Goal: Task Accomplishment & Management: Use online tool/utility

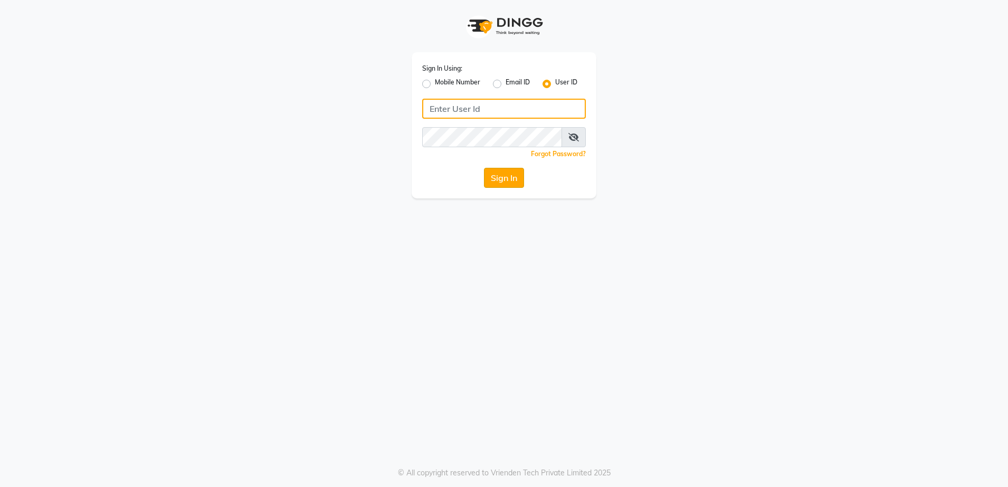
type input "rewindlooks"
click at [497, 184] on button "Sign In" at bounding box center [504, 178] width 40 height 20
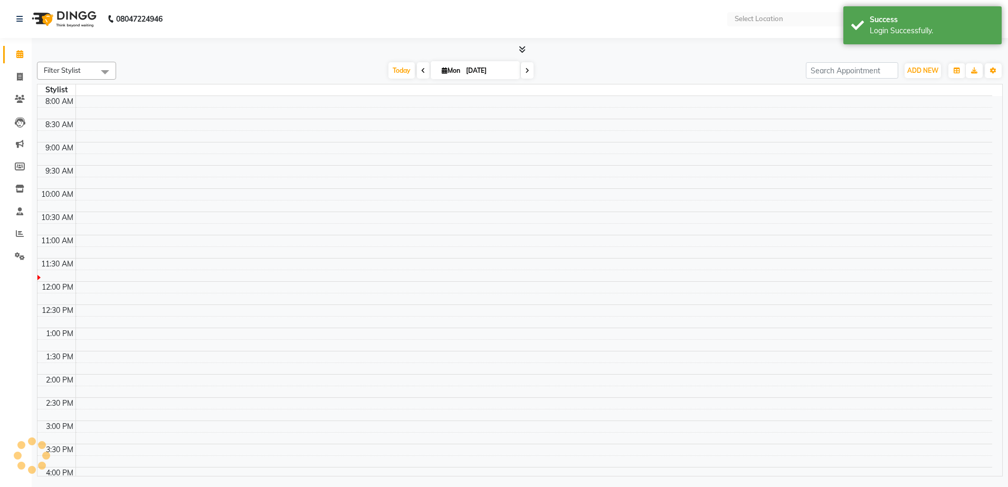
select select "en"
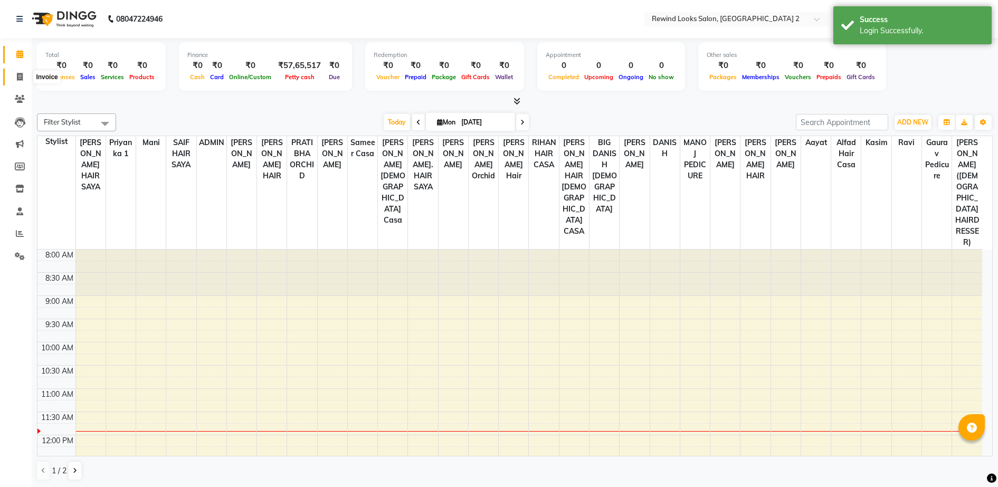
click at [23, 78] on span at bounding box center [20, 77] width 18 height 12
select select "4640"
select select "service"
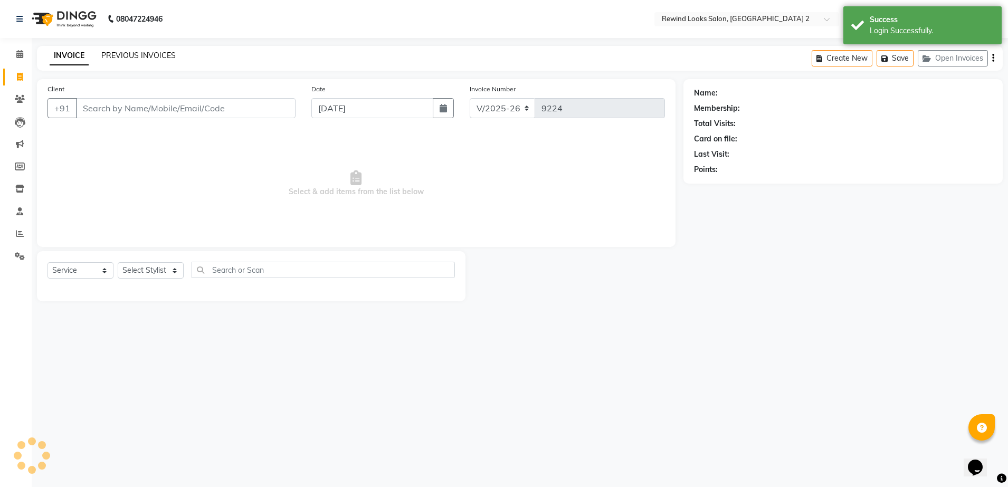
select select "27076"
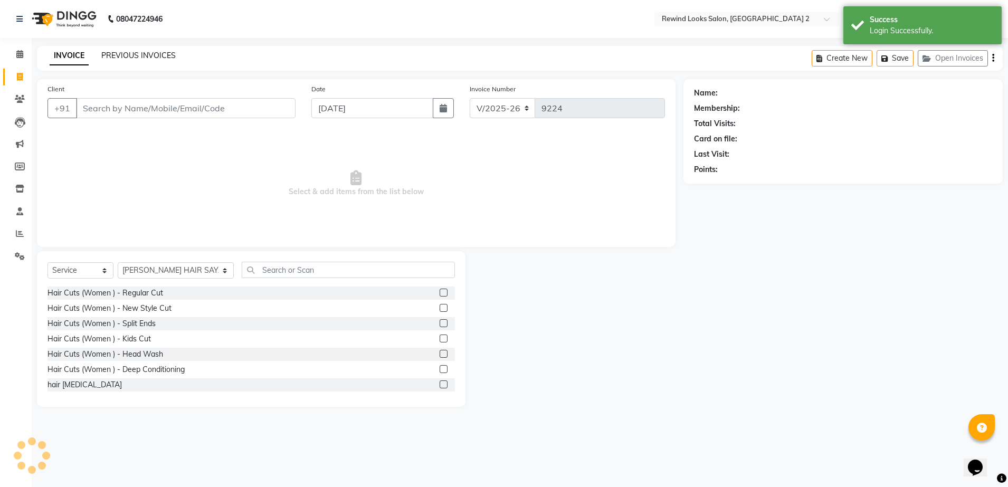
click at [129, 56] on link "PREVIOUS INVOICES" at bounding box center [138, 56] width 74 height 10
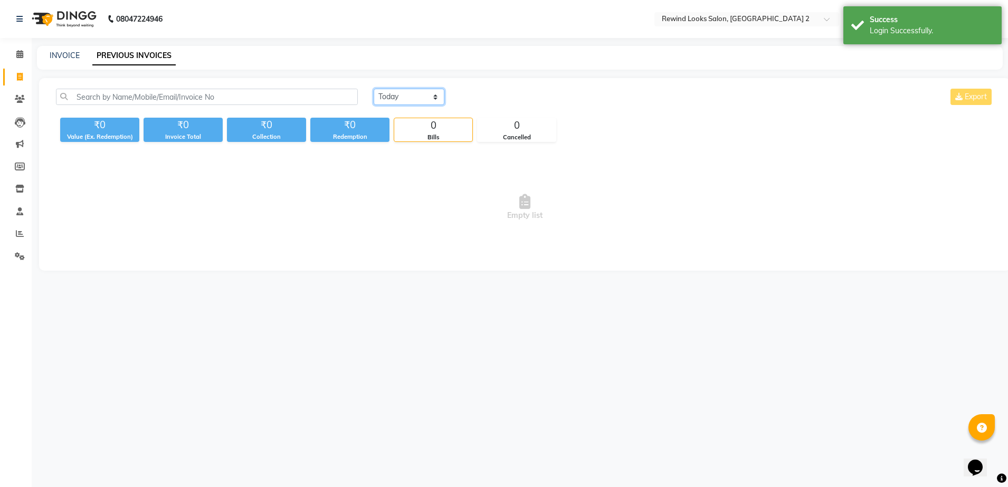
click at [433, 99] on select "[DATE] [DATE] Custom Range" at bounding box center [409, 97] width 71 height 16
select select "[DATE]"
click at [374, 89] on select "[DATE] [DATE] Custom Range" at bounding box center [409, 97] width 71 height 16
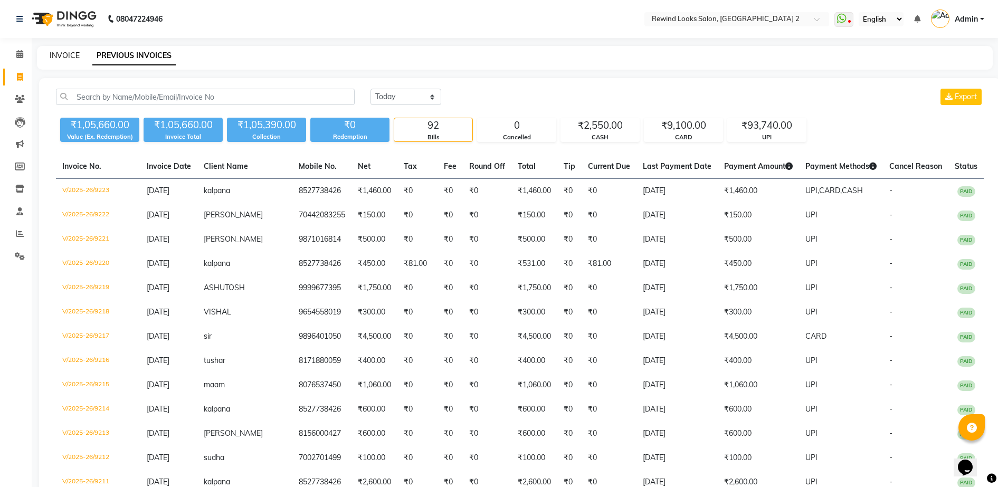
click at [62, 56] on link "INVOICE" at bounding box center [65, 56] width 30 height 10
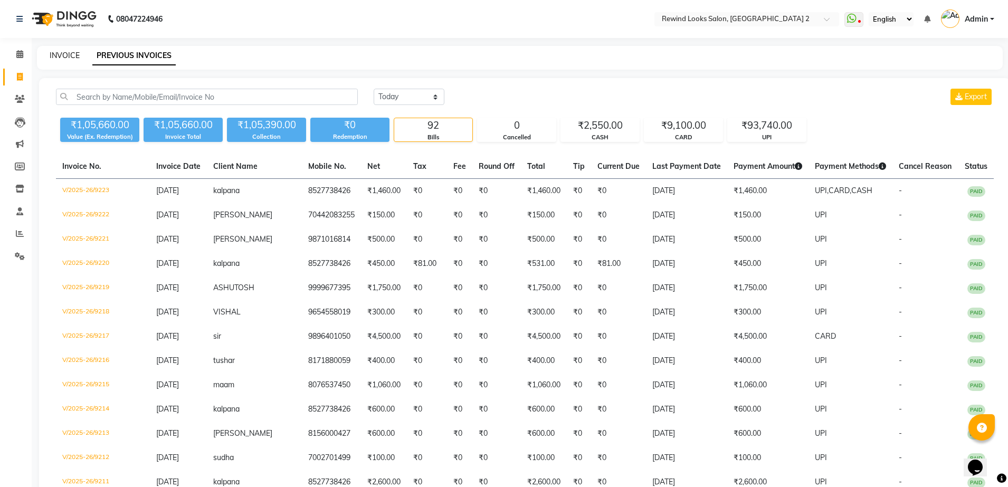
select select "4640"
select select "service"
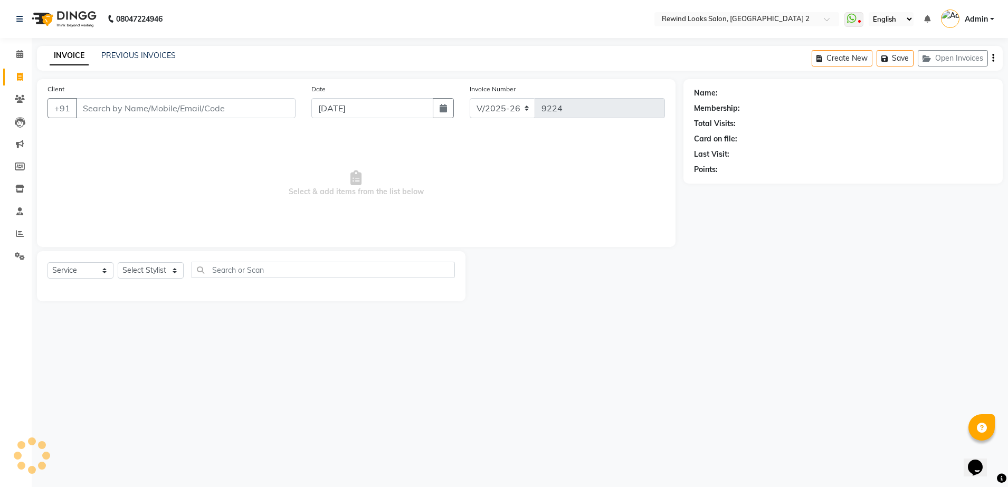
select select "27076"
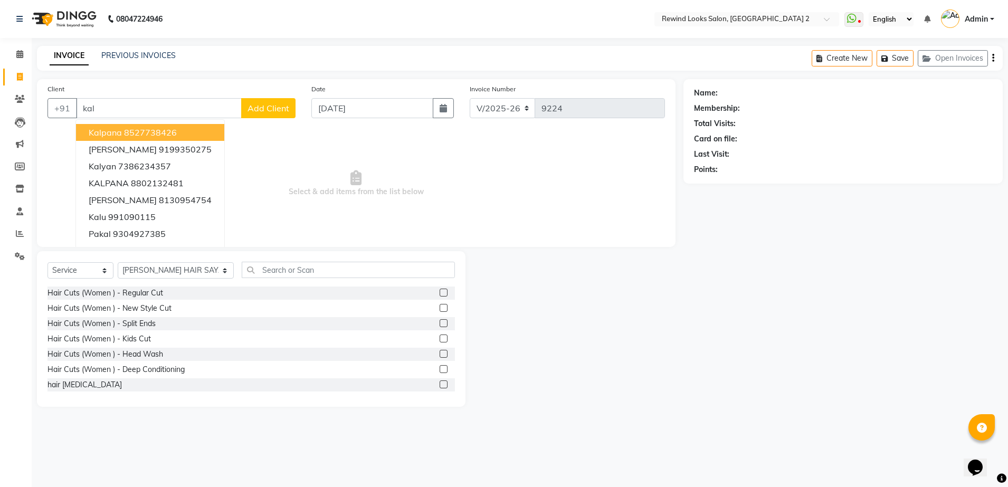
click at [116, 135] on span "kalpana" at bounding box center [105, 132] width 33 height 11
type input "8527738426"
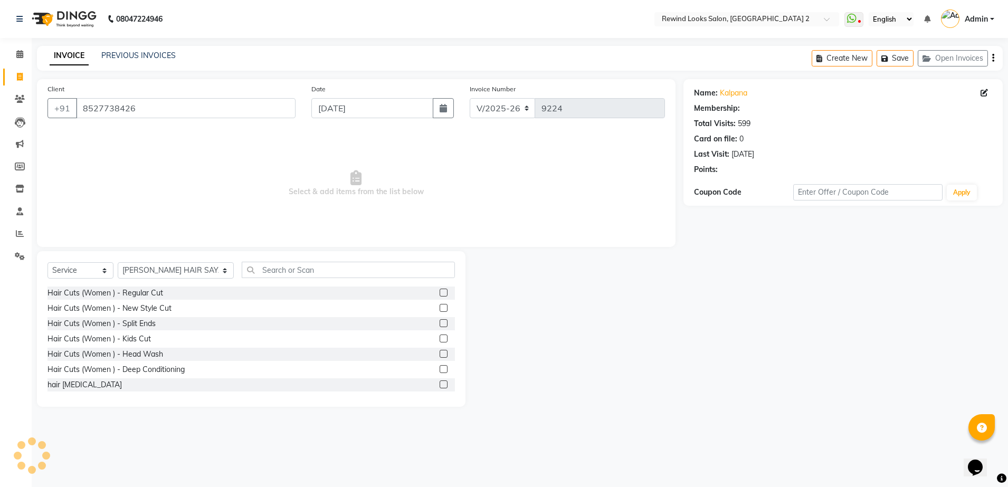
select select "1: Object"
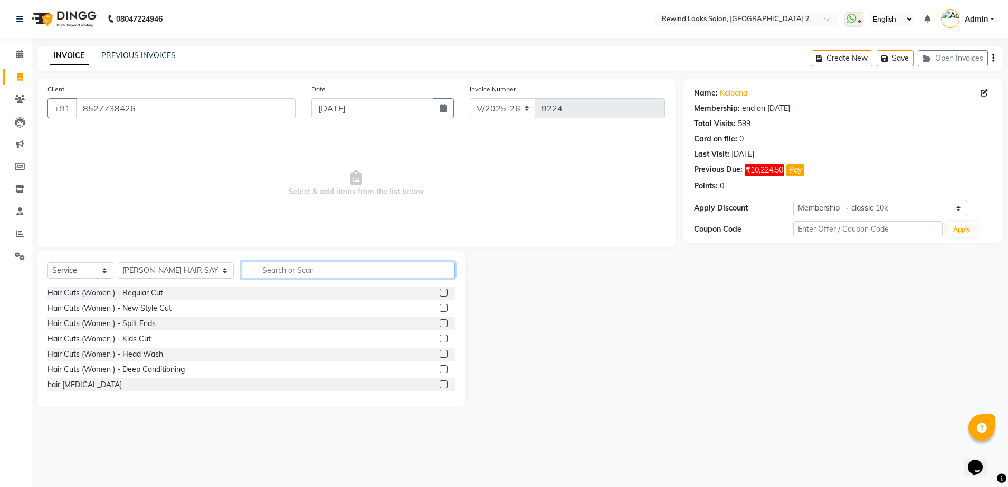
click at [277, 268] on input "text" at bounding box center [348, 270] width 213 height 16
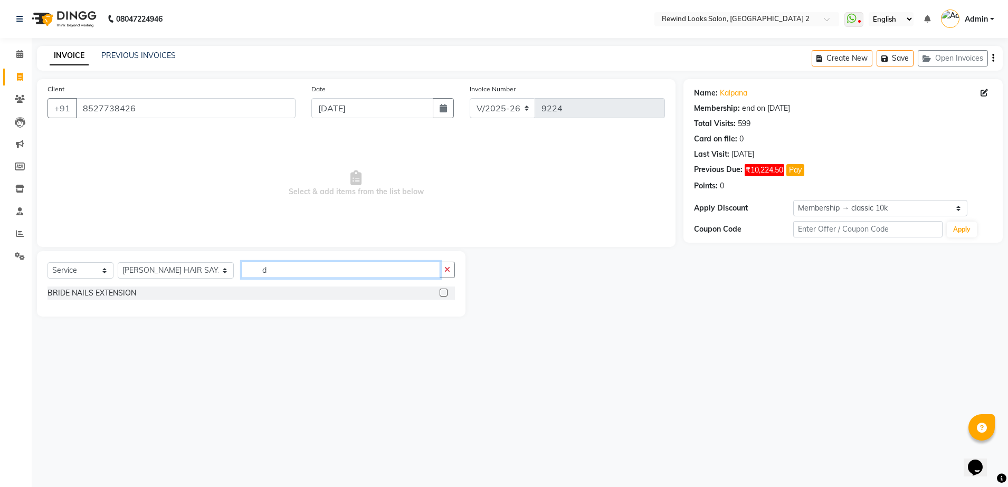
type input "d"
type input "o3"
click at [440, 290] on label at bounding box center [444, 293] width 8 height 8
click at [440, 290] on input "checkbox" at bounding box center [443, 293] width 7 height 7
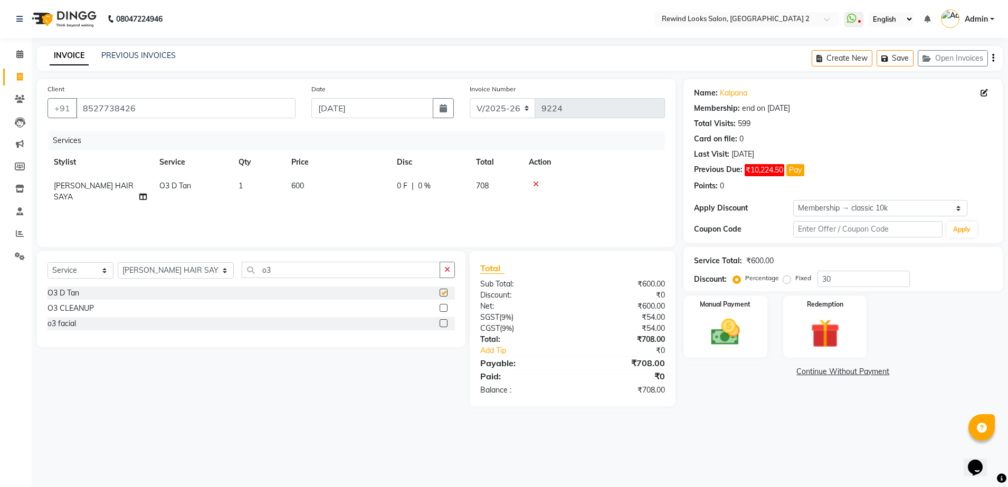
checkbox input "false"
click at [291, 269] on input "o3" at bounding box center [341, 270] width 198 height 16
type input "o"
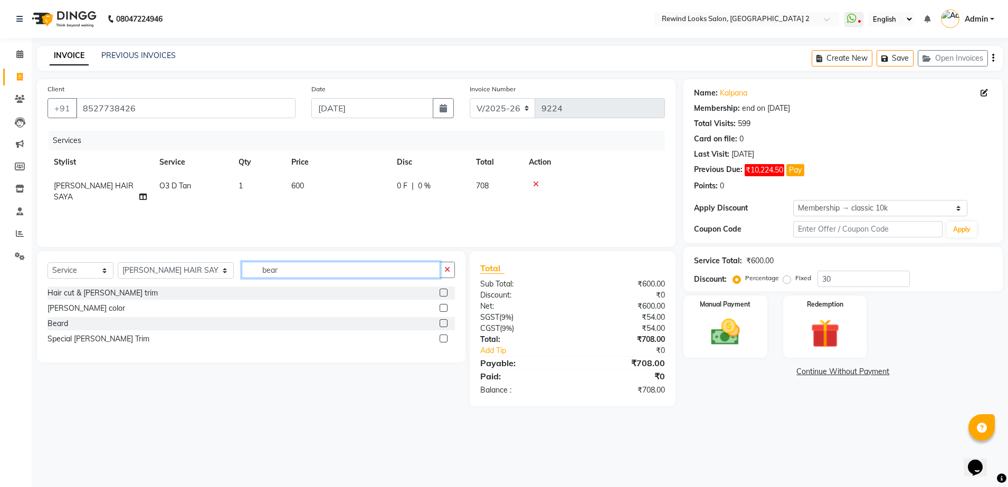
type input "bear"
click at [440, 291] on label at bounding box center [444, 293] width 8 height 8
click at [440, 291] on input "checkbox" at bounding box center [443, 293] width 7 height 7
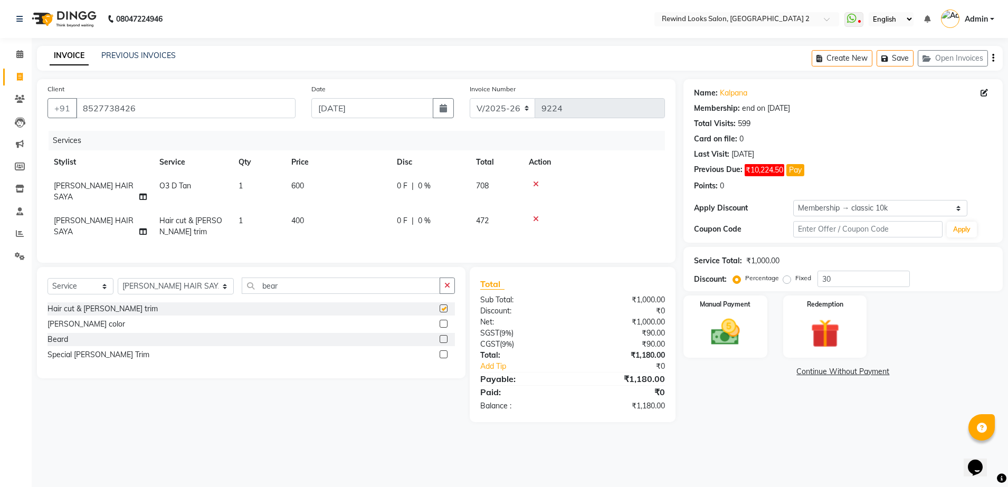
checkbox input "false"
click at [993, 58] on icon "button" at bounding box center [993, 58] width 2 height 1
select select "27076"
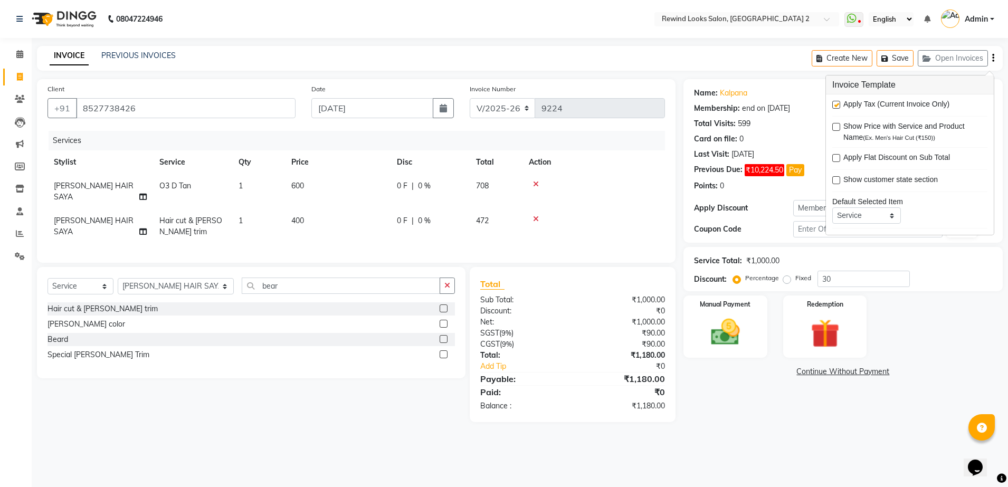
click at [838, 106] on label at bounding box center [836, 105] width 8 height 8
click at [838, 106] on input "checkbox" at bounding box center [835, 105] width 7 height 7
checkbox input "false"
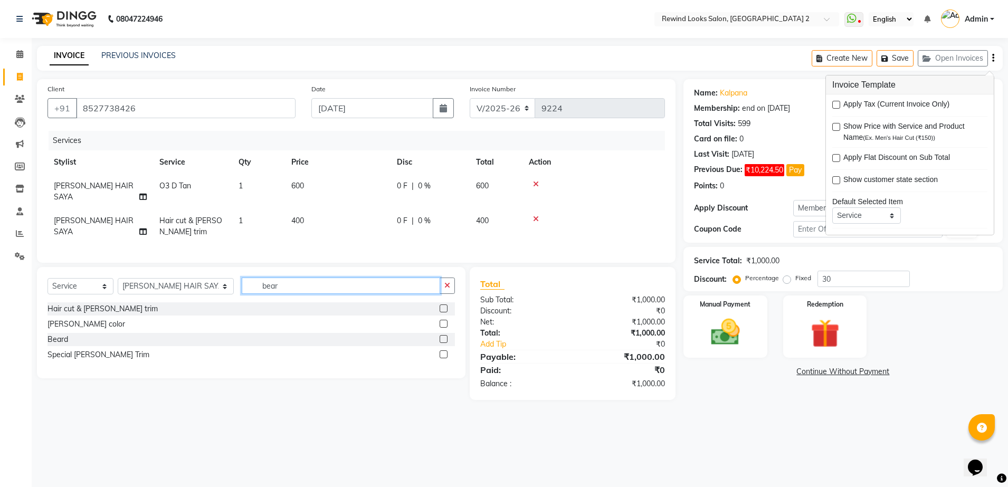
click at [364, 282] on input "bear" at bounding box center [341, 286] width 198 height 16
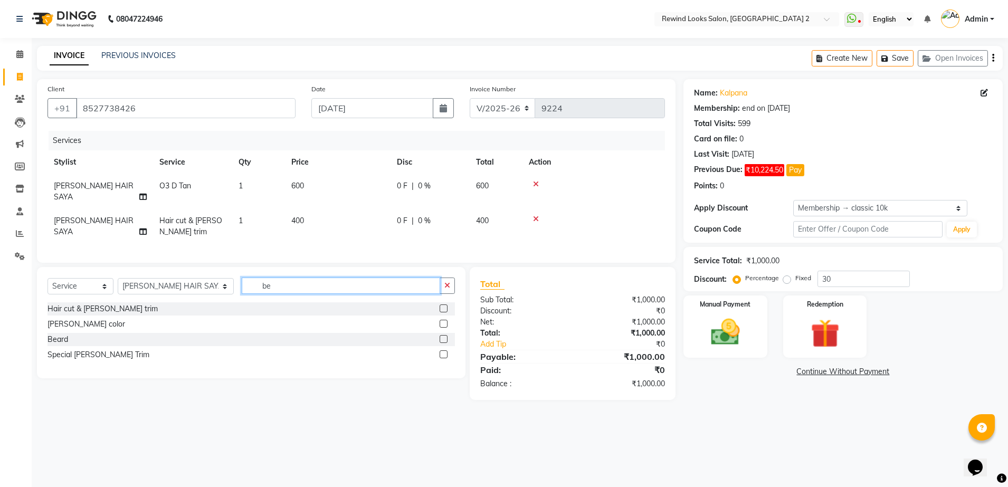
type input "b"
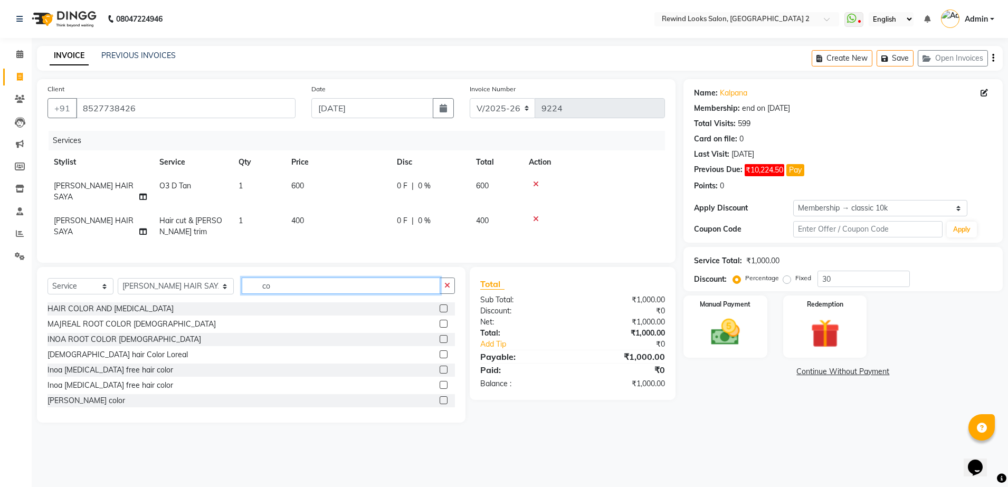
type input "c"
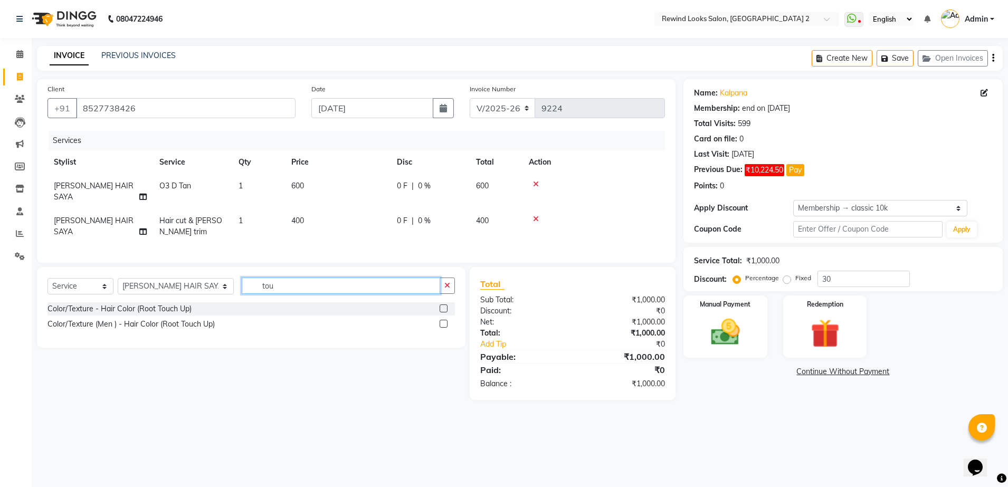
type input "tou"
click at [444, 307] on label at bounding box center [444, 309] width 8 height 8
click at [444, 307] on input "checkbox" at bounding box center [443, 309] width 7 height 7
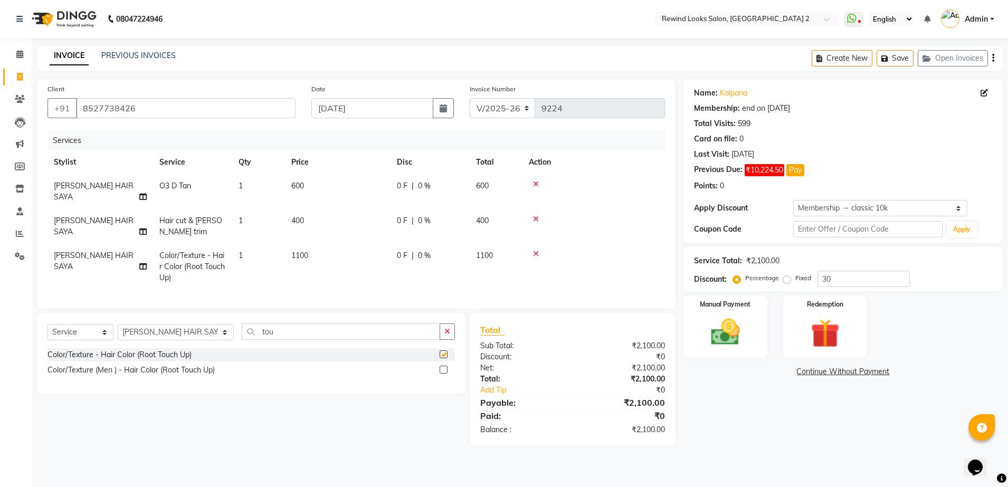
checkbox input "false"
click at [328, 244] on td "1100" at bounding box center [338, 267] width 106 height 46
select select "27076"
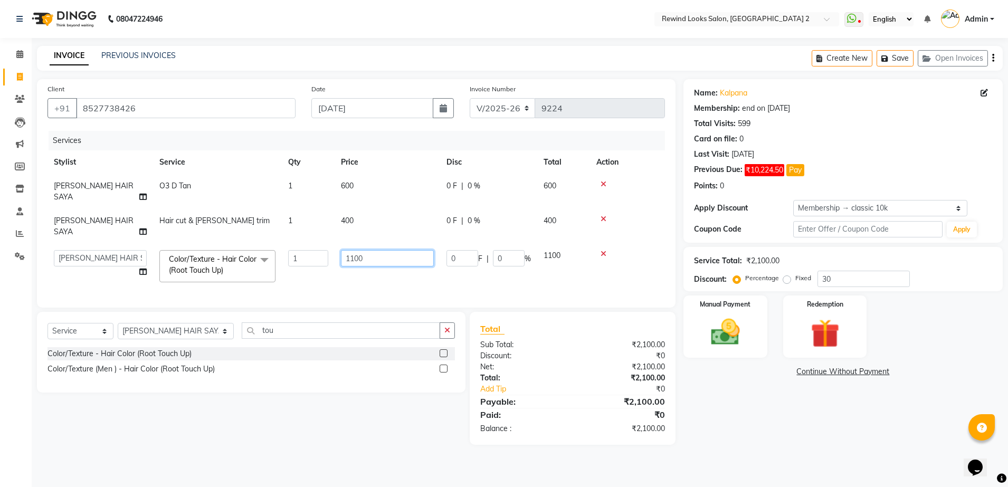
click at [383, 250] on input "1100" at bounding box center [387, 258] width 93 height 16
type input "1"
type input "900"
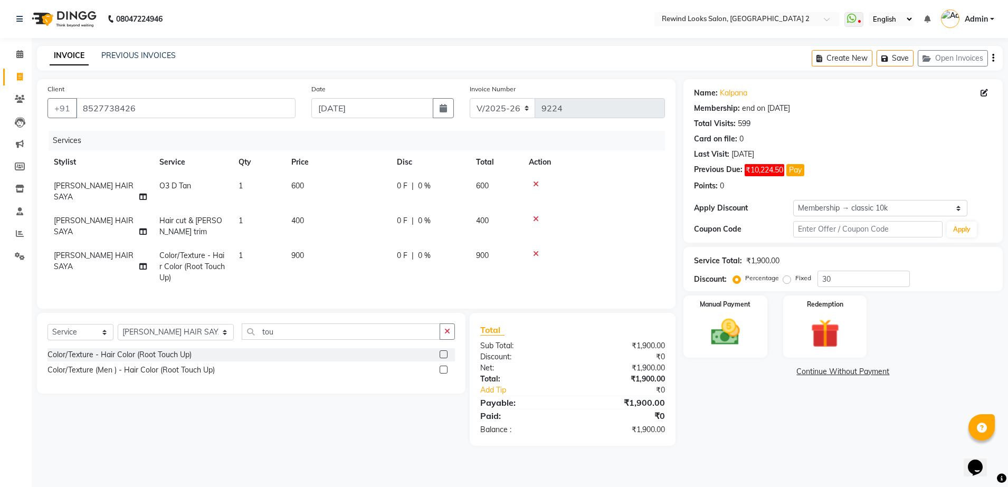
click at [429, 270] on div "Services Stylist Service Qty Price Disc Total Action [PERSON_NAME] HAIR SAYA O3…" at bounding box center [357, 214] width 618 height 167
click at [721, 346] on img at bounding box center [725, 332] width 49 height 35
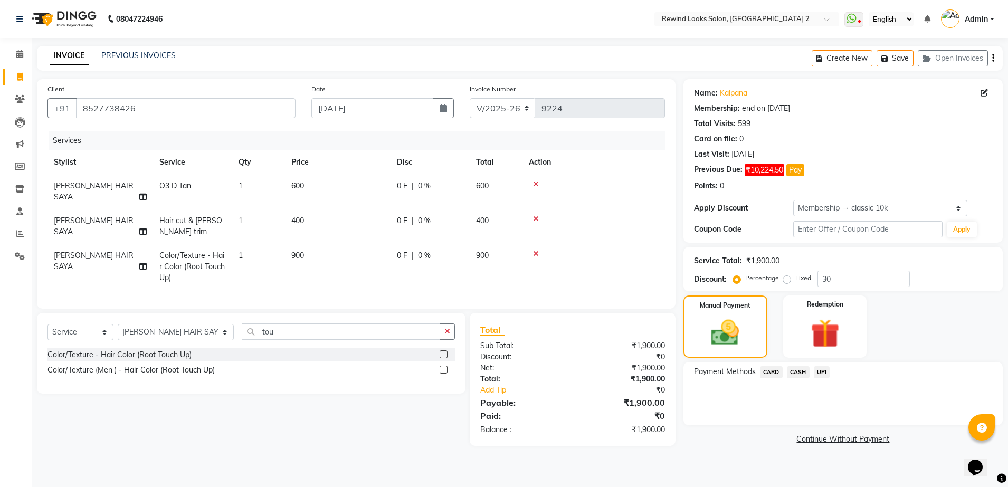
click at [815, 372] on span "UPI" at bounding box center [822, 372] width 16 height 12
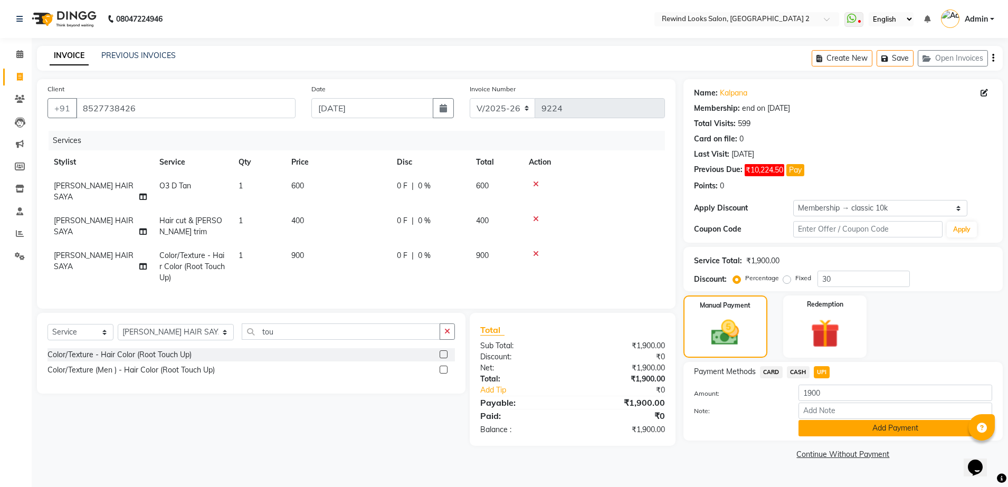
click at [830, 428] on button "Add Payment" at bounding box center [896, 428] width 194 height 16
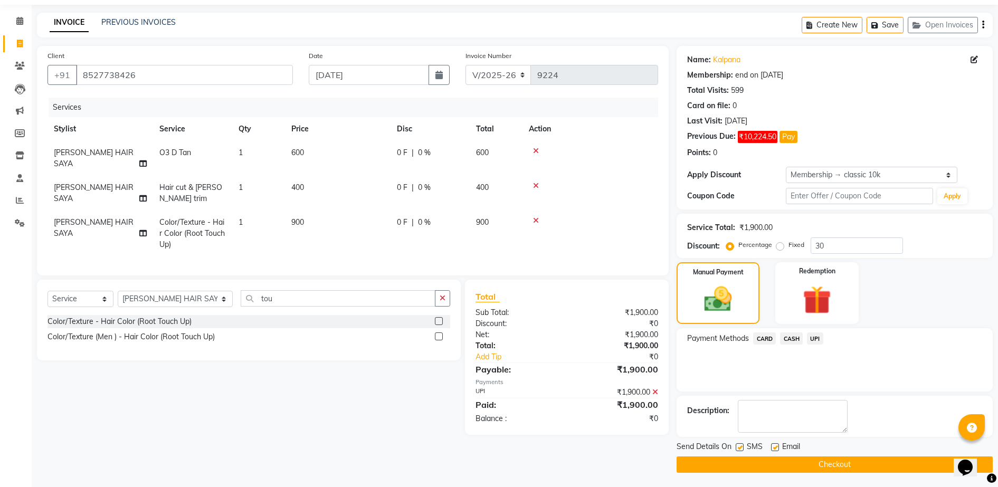
scroll to position [35, 0]
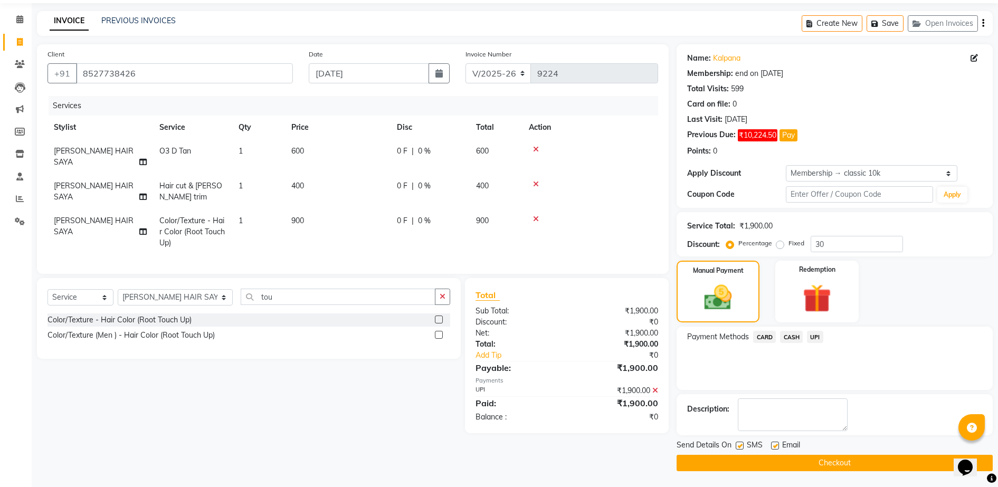
click at [914, 461] on button "Checkout" at bounding box center [835, 463] width 316 height 16
